Goal: Information Seeking & Learning: Compare options

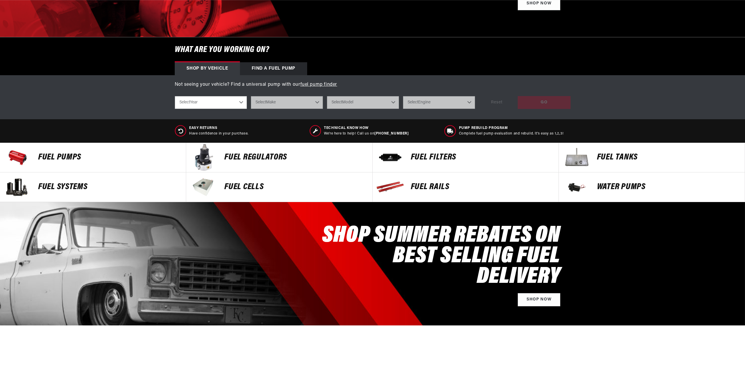
scroll to position [0, 744]
click at [443, 183] on p "FUEL Rails" at bounding box center [482, 187] width 142 height 9
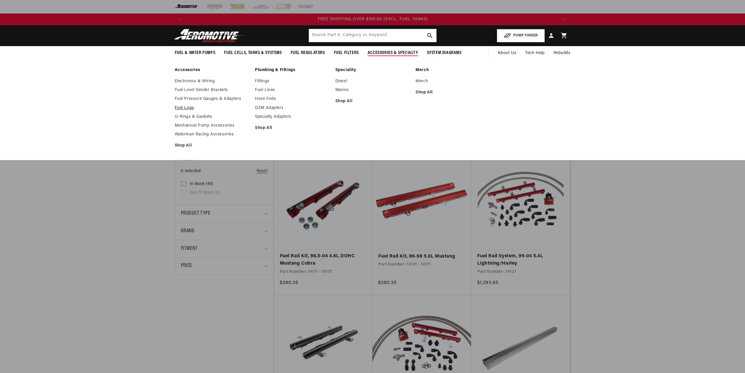
scroll to position [0, 1117]
click at [200, 109] on link "Fuel Logs" at bounding box center [212, 107] width 75 height 5
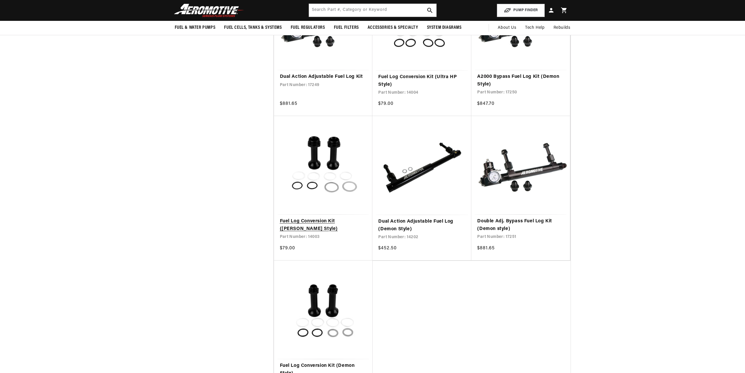
scroll to position [323, 0]
click at [318, 218] on link "Fuel Log Conversion Kit (Holley Style)" at bounding box center [323, 225] width 87 height 15
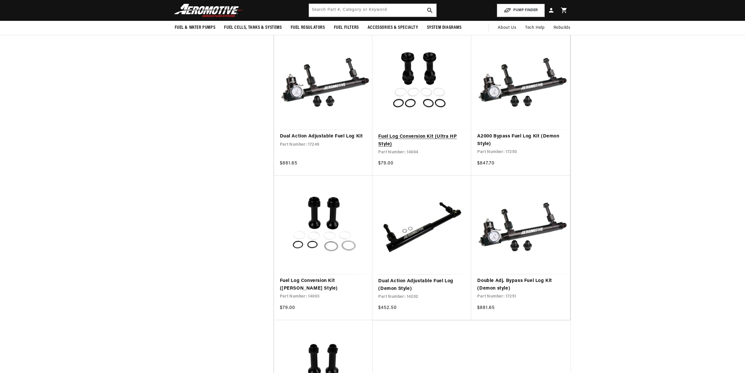
scroll to position [0, 1117]
click at [408, 133] on link "Fuel Log Conversion Kit (Ultra HP Style)" at bounding box center [421, 140] width 87 height 15
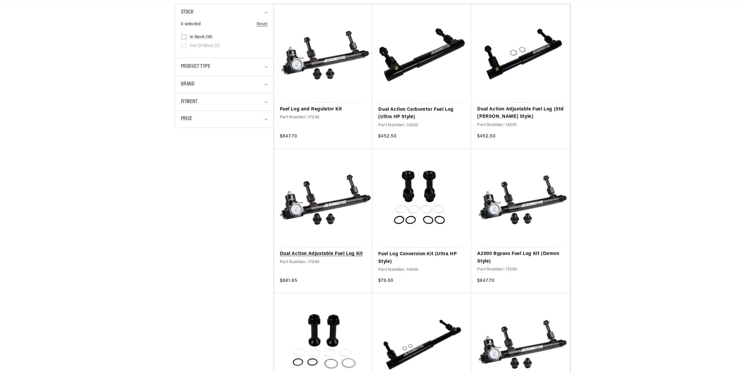
scroll to position [0, 0]
click at [318, 250] on link "Dual Action Adjustable Fuel Log Kit" at bounding box center [323, 254] width 87 height 8
click at [307, 250] on link "Dual Action Adjustable Fuel Log Kit" at bounding box center [323, 254] width 87 height 8
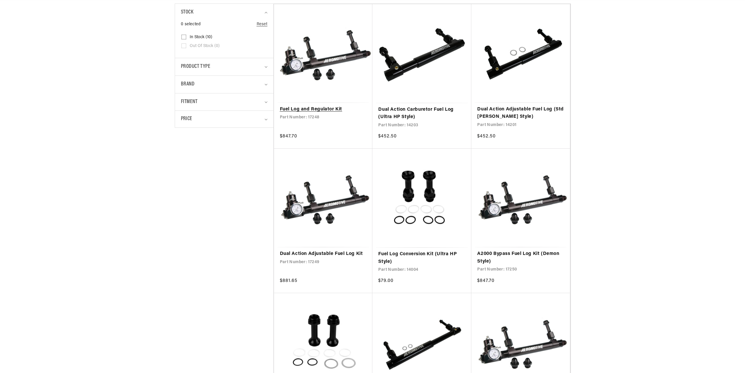
click at [285, 108] on link "Fuel Log and Regulator Kit" at bounding box center [323, 110] width 87 height 8
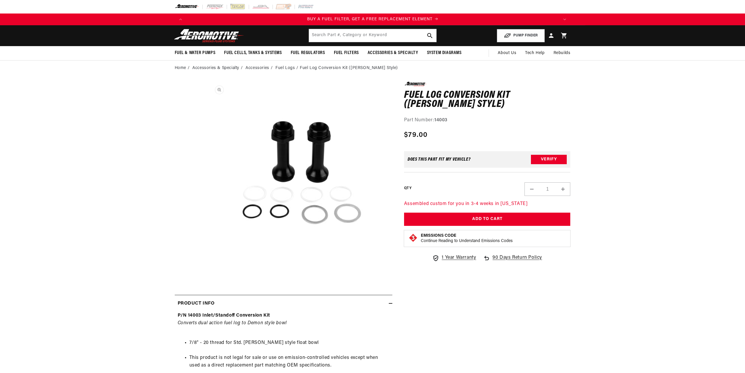
scroll to position [0, 372]
click at [207, 267] on button "Open media 1 in modal" at bounding box center [207, 267] width 0 height 0
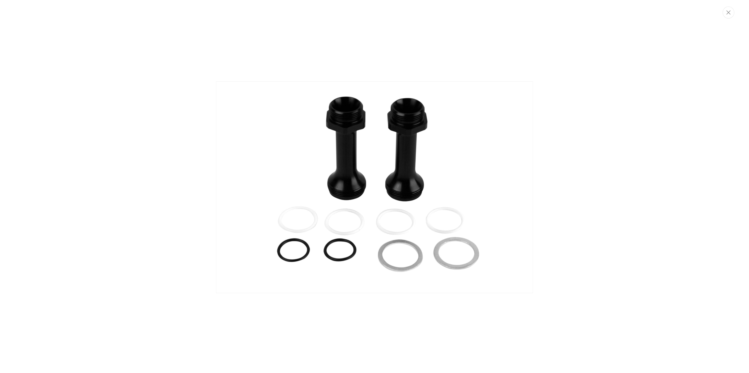
click at [340, 127] on img "Media gallery" at bounding box center [374, 187] width 317 height 212
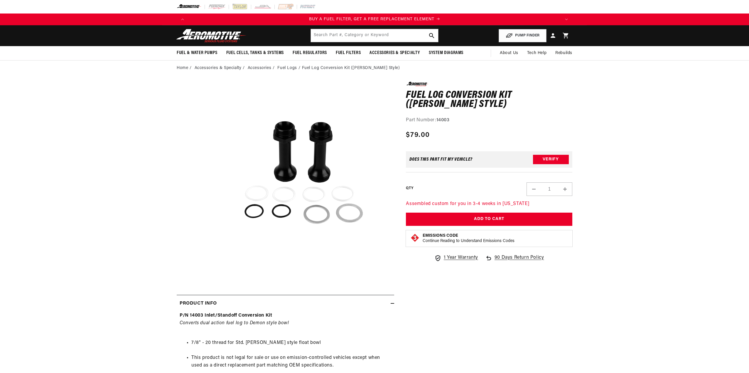
scroll to position [0, 0]
click at [207, 267] on button "Open media 1 in modal" at bounding box center [207, 267] width 0 height 0
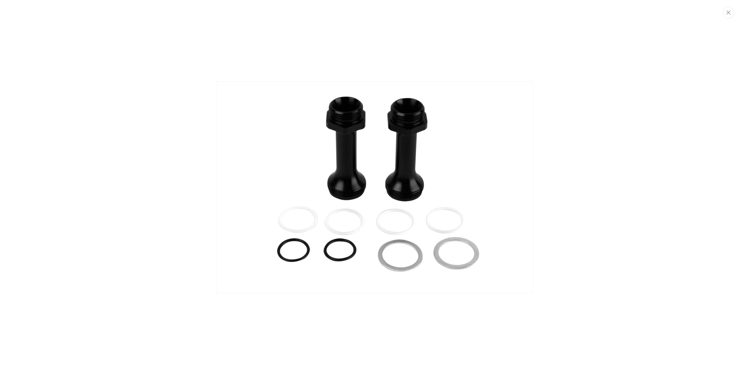
scroll to position [0, 744]
click at [334, 138] on img "Media gallery" at bounding box center [374, 187] width 317 height 212
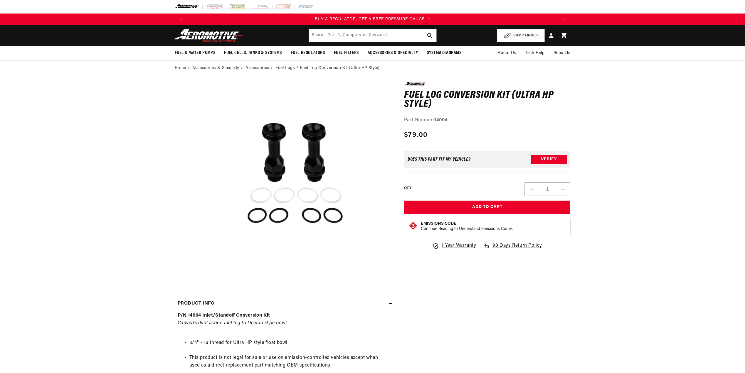
click at [207, 267] on button "Open media 1 in modal" at bounding box center [207, 267] width 0 height 0
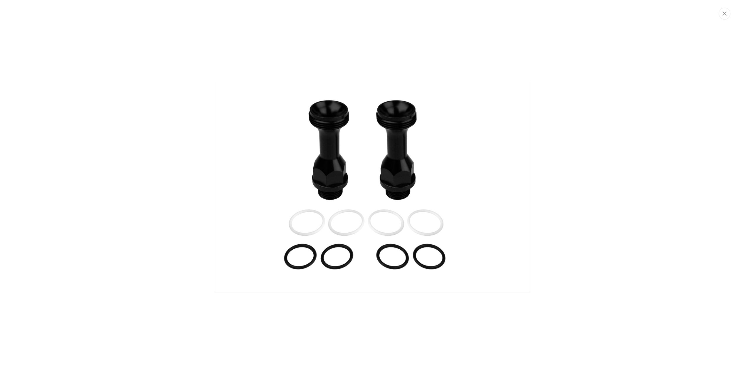
scroll to position [0, 372]
click at [346, 229] on img "Media gallery" at bounding box center [374, 187] width 317 height 212
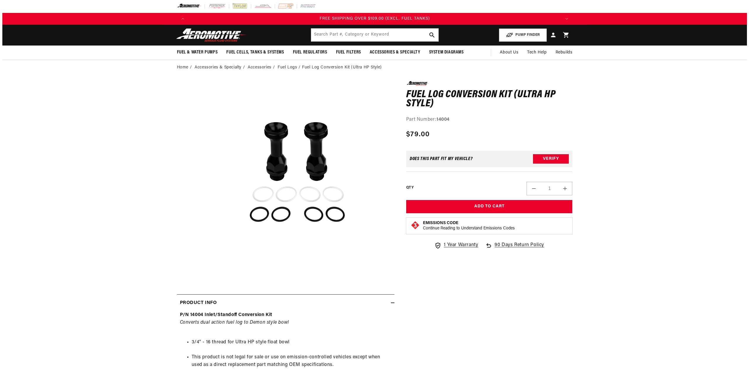
scroll to position [0, 0]
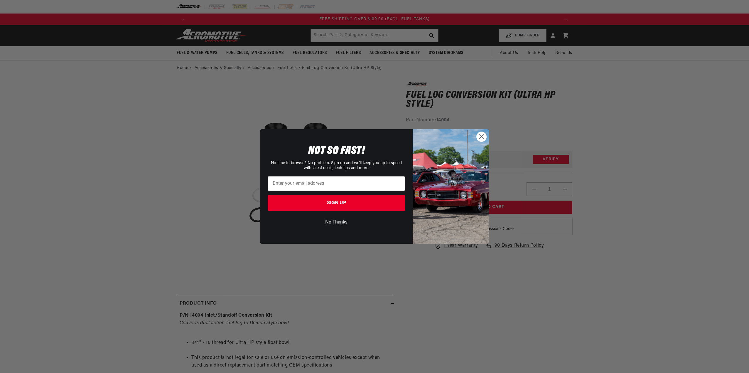
click at [482, 137] on icon "Close dialog" at bounding box center [482, 136] width 4 height 4
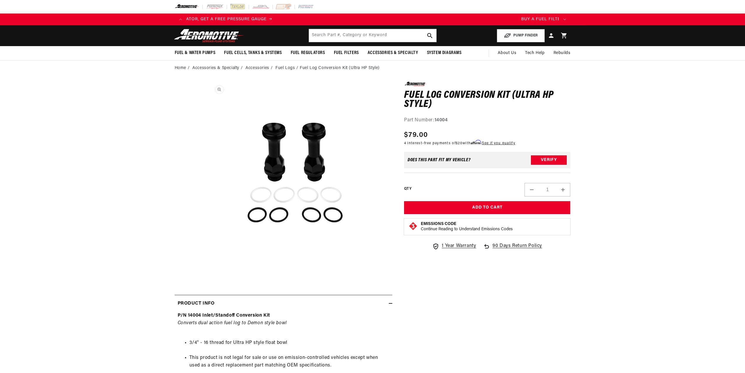
click at [207, 267] on button "Open media 1 in modal" at bounding box center [207, 267] width 0 height 0
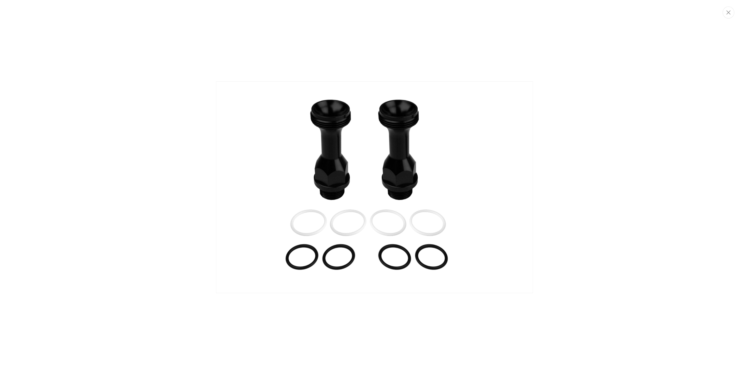
click at [58, 53] on div "Media gallery" at bounding box center [374, 186] width 749 height 373
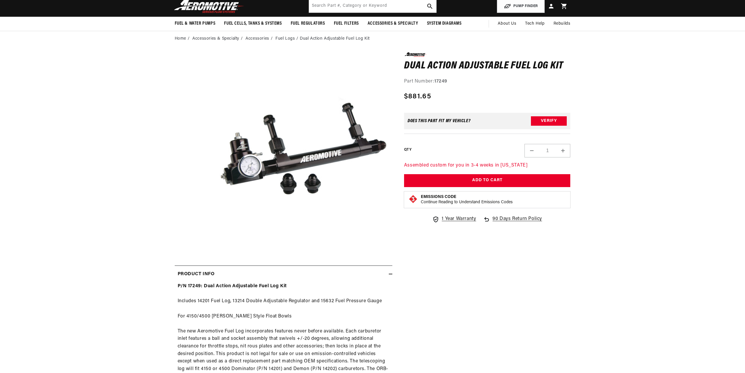
scroll to position [0, 744]
